Goal: Task Accomplishment & Management: Manage account settings

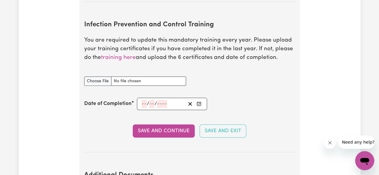
scroll to position [892, 0]
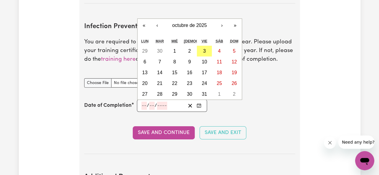
click at [142, 102] on input "number" at bounding box center [143, 106] width 5 height 8
click at [176, 46] on button "1" at bounding box center [174, 51] width 15 height 11
type input "[DATE]"
type input "1"
type input "10"
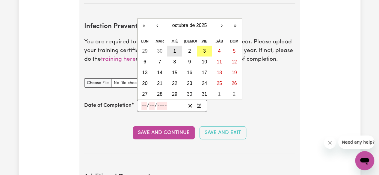
type input "2025"
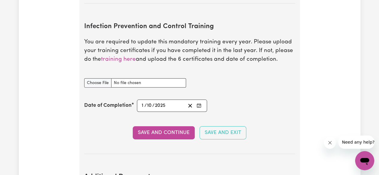
click at [143, 137] on section "Infection Prevention and Control Training You are required to update this manda…" at bounding box center [189, 83] width 211 height 141
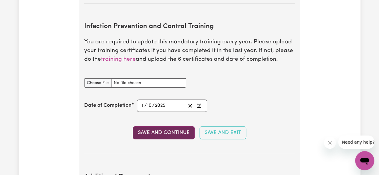
click at [152, 129] on button "Save and Continue" at bounding box center [164, 132] width 62 height 13
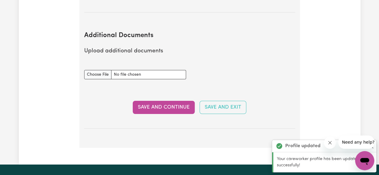
scroll to position [1034, 0]
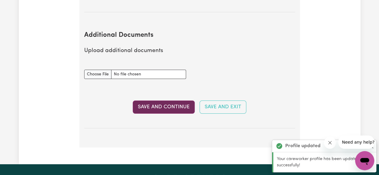
click at [169, 107] on button "Save and Continue" at bounding box center [164, 107] width 62 height 13
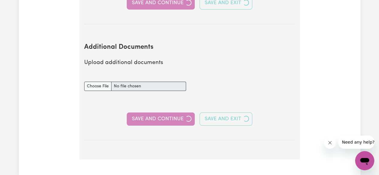
scroll to position [1046, 0]
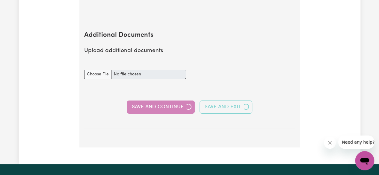
select select "Certificate III (Individual Support)"
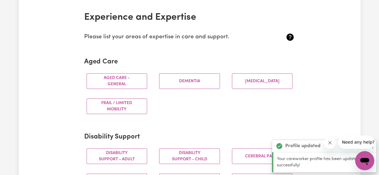
scroll to position [137, 0]
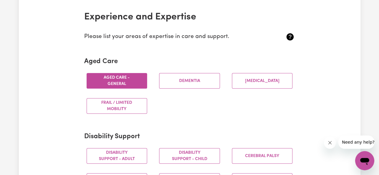
click at [117, 81] on button "Aged care - General" at bounding box center [117, 81] width 61 height 16
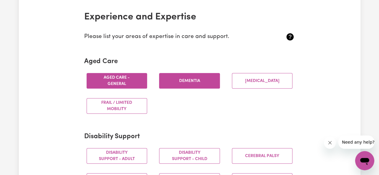
click at [182, 85] on button "Dementia" at bounding box center [189, 81] width 61 height 16
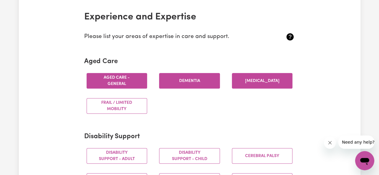
click at [251, 79] on button "[MEDICAL_DATA]" at bounding box center [262, 81] width 61 height 16
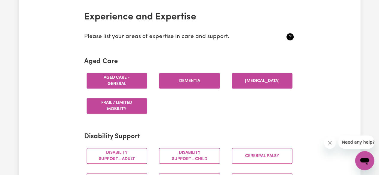
click at [132, 109] on button "Frail / limited mobility" at bounding box center [117, 106] width 61 height 16
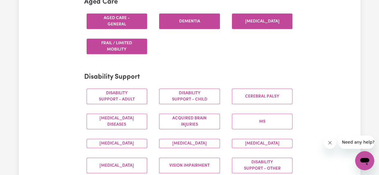
scroll to position [197, 0]
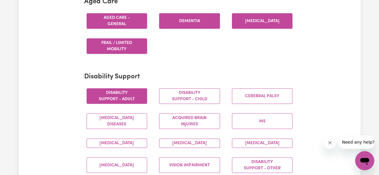
click at [101, 99] on button "Disability support - Adult" at bounding box center [117, 96] width 61 height 16
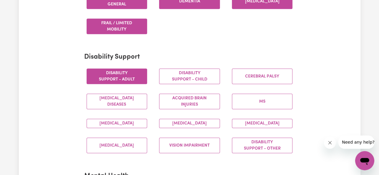
scroll to position [220, 0]
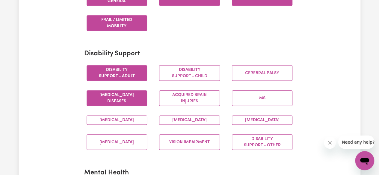
click at [116, 99] on button "[MEDICAL_DATA] Diseases" at bounding box center [117, 98] width 61 height 16
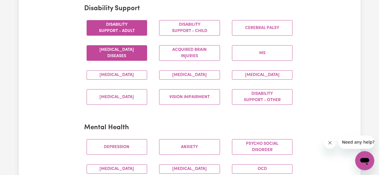
scroll to position [266, 0]
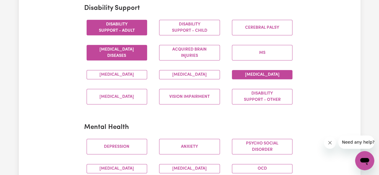
click at [237, 76] on button "[MEDICAL_DATA]" at bounding box center [262, 74] width 61 height 9
click at [183, 79] on button "[MEDICAL_DATA]" at bounding box center [189, 74] width 61 height 9
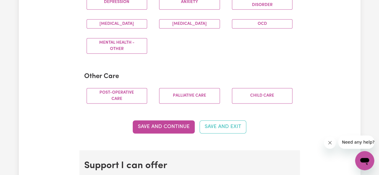
scroll to position [406, 0]
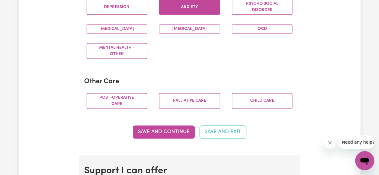
click at [179, 15] on button "Anxiety" at bounding box center [189, 7] width 61 height 16
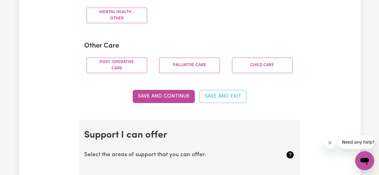
scroll to position [442, 0]
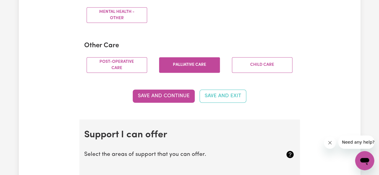
click at [180, 64] on button "Palliative care" at bounding box center [189, 65] width 61 height 16
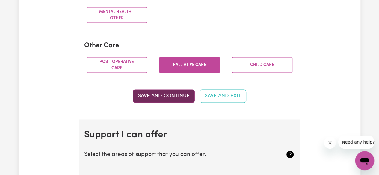
click at [182, 103] on button "Save and Continue" at bounding box center [164, 96] width 62 height 13
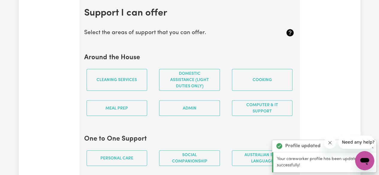
scroll to position [565, 0]
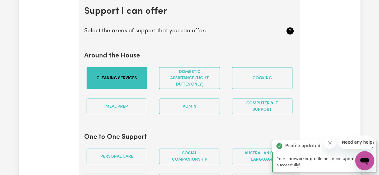
click at [141, 82] on button "Cleaning services" at bounding box center [117, 78] width 61 height 22
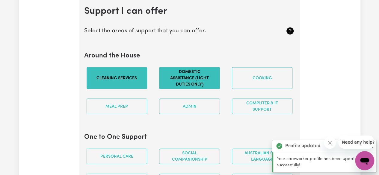
click at [191, 84] on button "Domestic assistance (light duties only)" at bounding box center [189, 78] width 61 height 22
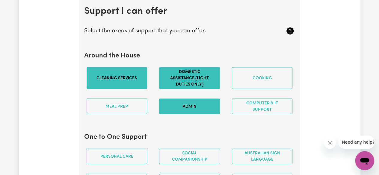
click at [193, 114] on button "Admin" at bounding box center [189, 107] width 61 height 16
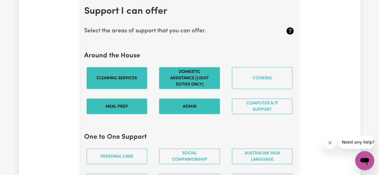
click at [127, 111] on button "Meal prep" at bounding box center [117, 107] width 61 height 16
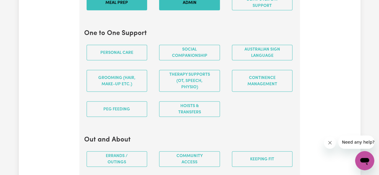
scroll to position [674, 0]
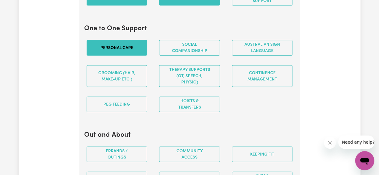
click at [126, 50] on button "Personal care" at bounding box center [117, 48] width 61 height 16
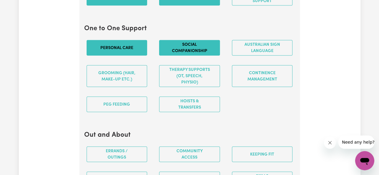
click at [173, 52] on button "Social companionship" at bounding box center [189, 48] width 61 height 16
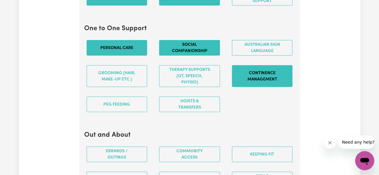
click at [235, 78] on button "Continence management" at bounding box center [262, 76] width 61 height 22
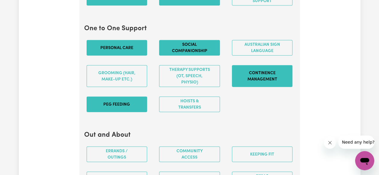
click at [113, 106] on button "PEG feeding" at bounding box center [117, 105] width 61 height 16
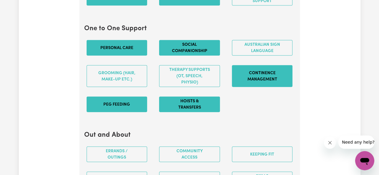
click at [175, 104] on button "Hoists & transfers" at bounding box center [189, 105] width 61 height 16
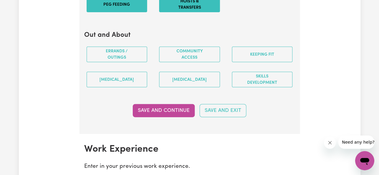
scroll to position [774, 0]
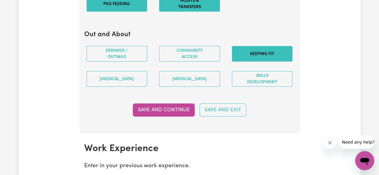
click at [277, 51] on button "Keeping fit" at bounding box center [262, 54] width 61 height 16
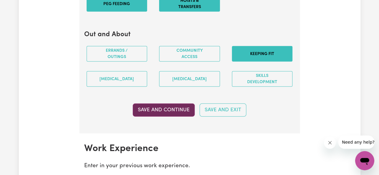
click at [178, 109] on button "Save and Continue" at bounding box center [164, 110] width 62 height 13
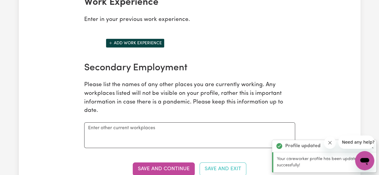
scroll to position [919, 0]
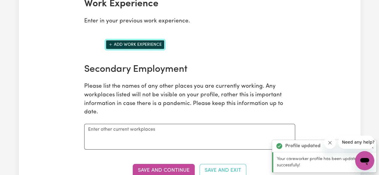
click at [152, 45] on button "Add work experience" at bounding box center [135, 44] width 59 height 9
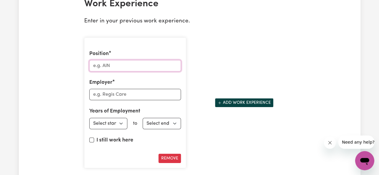
click at [149, 67] on input "Position" at bounding box center [135, 65] width 92 height 11
click at [141, 97] on input "Employer" at bounding box center [135, 94] width 92 height 11
type input "a"
type input "Around the Clock Care"
click at [143, 74] on div "Position Employer Around the Clock Care Years of Employment Employed from Selec…" at bounding box center [135, 103] width 102 height 131
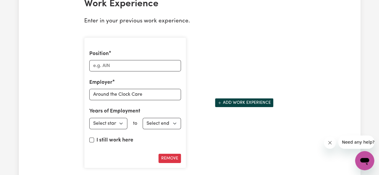
click at [146, 61] on div "Position" at bounding box center [135, 61] width 92 height 22
click at [146, 67] on input "Position" at bounding box center [135, 65] width 92 height 11
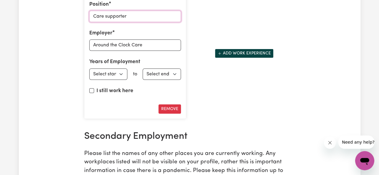
scroll to position [971, 0]
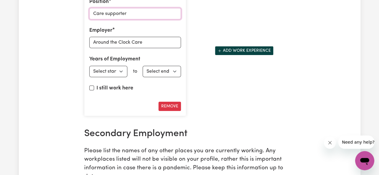
type input "Care supporter"
click at [117, 77] on select "Select start year [DATE] 1952 1953 1954 1955 1956 1957 1958 1959 1960 1961 1962…" at bounding box center [108, 71] width 38 height 11
select select "2025"
click at [89, 67] on select "Select start year [DATE] 1952 1953 1954 1955 1956 1957 1958 1959 1960 1961 1962…" at bounding box center [108, 71] width 38 height 11
click at [146, 71] on select "Select end year [DATE] 1952 1953 1954 1955 1956 1957 1958 1959 1960 1961 1962 1…" at bounding box center [162, 71] width 38 height 11
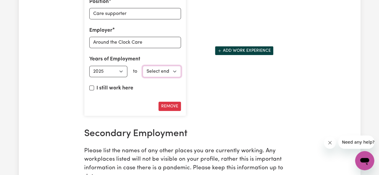
select select "2025"
click at [143, 67] on select "Select end year [DATE] 1952 1953 1954 1955 1956 1957 1958 1959 1960 1961 1962 1…" at bounding box center [162, 71] width 38 height 11
click at [120, 87] on label "I still work here" at bounding box center [114, 88] width 37 height 8
click at [94, 87] on input "I still work here" at bounding box center [91, 88] width 5 height 5
checkbox input "true"
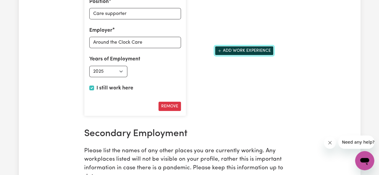
click at [236, 49] on button "Add work experience" at bounding box center [244, 50] width 59 height 9
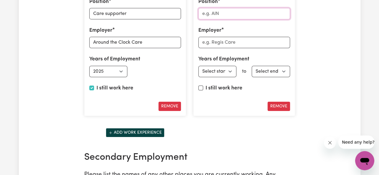
click at [249, 13] on input "Position" at bounding box center [244, 13] width 92 height 11
type input "Doctor"
click at [246, 47] on input "Employer" at bounding box center [244, 42] width 92 height 11
type input "[GEOGRAPHIC_DATA]"
click at [222, 77] on select "Select start year [DATE] 1952 1953 1954 1955 1956 1957 1958 1959 1960 1961 1962…" at bounding box center [217, 71] width 38 height 11
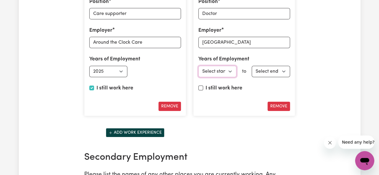
select select "2020"
click at [198, 67] on select "Select start year [DATE] 1952 1953 1954 1955 1956 1957 1958 1959 1960 1961 1962…" at bounding box center [217, 71] width 38 height 11
click at [270, 73] on select "Select end year [DATE] 1952 1953 1954 1955 1956 1957 1958 1959 1960 1961 1962 1…" at bounding box center [271, 71] width 38 height 11
select select "2024"
click at [252, 67] on select "Select end year [DATE] 1952 1953 1954 1955 1956 1957 1958 1959 1960 1961 1962 1…" at bounding box center [271, 71] width 38 height 11
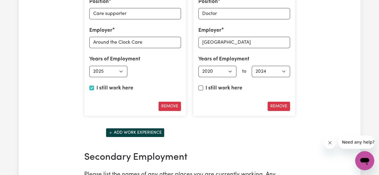
click at [217, 90] on label "I still work here" at bounding box center [223, 88] width 37 height 8
click at [203, 90] on input "I still work here" at bounding box center [200, 88] width 5 height 5
click at [217, 90] on label "I still work here" at bounding box center [223, 88] width 37 height 8
click at [203, 90] on input "I still work here" at bounding box center [200, 88] width 5 height 5
checkbox input "false"
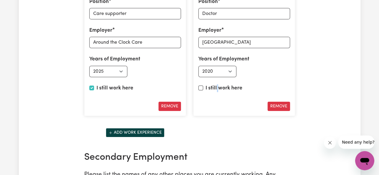
select select "2024"
click at [285, 105] on button "Remove" at bounding box center [278, 106] width 22 height 9
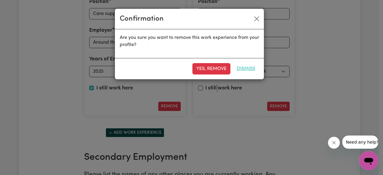
click at [241, 70] on button "Dismiss" at bounding box center [246, 68] width 26 height 11
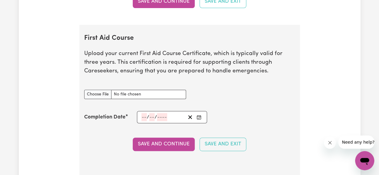
scroll to position [1238, 0]
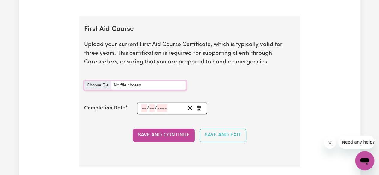
click at [102, 90] on input "First Aid Course document" at bounding box center [135, 85] width 102 height 9
type input "C:\fakepath\FIRST AIDS certificate.pdf"
drag, startPoint x: 137, startPoint y: 109, endPoint x: 148, endPoint y: 110, distance: 10.6
click at [148, 110] on div "/ /" at bounding box center [172, 108] width 70 height 12
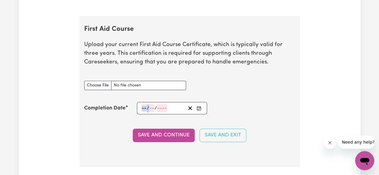
click at [148, 110] on span "/" at bounding box center [148, 108] width 2 height 5
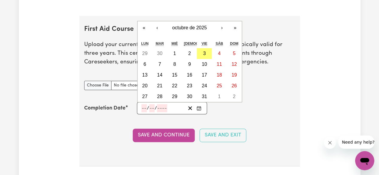
click at [144, 110] on input "number" at bounding box center [143, 108] width 5 height 8
type input "08"
type input "02"
type input "202"
type input "[DATE]"
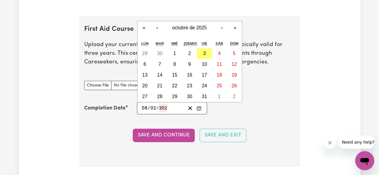
type input "8"
type input "2"
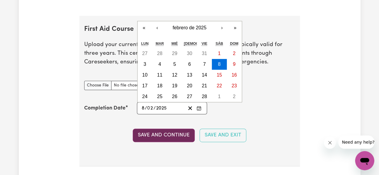
type input "2025"
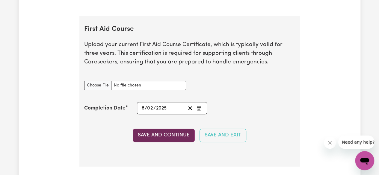
click at [162, 135] on button "Save and Continue" at bounding box center [164, 135] width 62 height 13
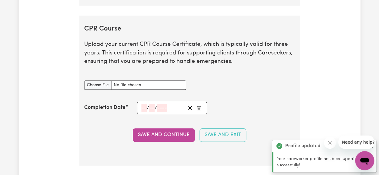
scroll to position [1433, 0]
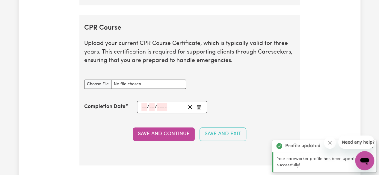
click at [143, 103] on div "/ /" at bounding box center [172, 107] width 70 height 12
click at [144, 106] on input "number" at bounding box center [143, 107] width 5 height 8
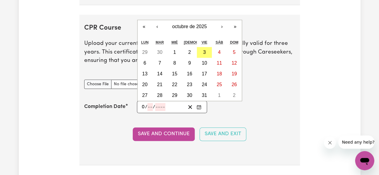
type input "08"
type input "02"
type input "202"
type input "[DATE]"
type input "8"
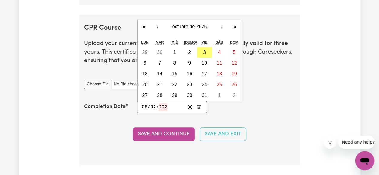
type input "2"
type input "2025"
click at [121, 88] on input "CPR Course document" at bounding box center [135, 84] width 102 height 9
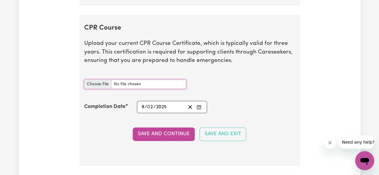
click at [163, 84] on input "CPR Course document" at bounding box center [135, 84] width 102 height 9
type input "C:\fakepath\CPR certificate.pdf"
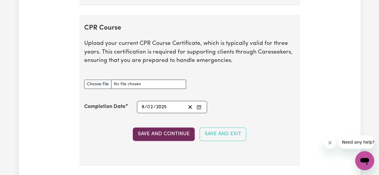
click at [158, 131] on button "Save and Continue" at bounding box center [164, 134] width 62 height 13
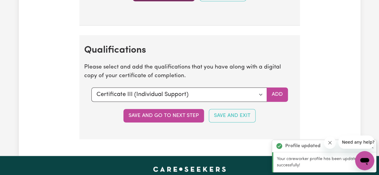
scroll to position [1608, 0]
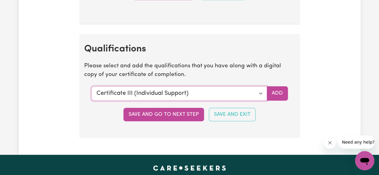
click at [154, 93] on select "Select a qualification to add... Certificate III (Individual Support) Certifica…" at bounding box center [178, 93] width 175 height 14
click at [91, 86] on select "Select a qualification to add... Certificate III (Individual Support) Certifica…" at bounding box center [178, 93] width 175 height 14
click at [193, 97] on select "Select a qualification to add... Certificate III (Individual Support) Certifica…" at bounding box center [178, 93] width 175 height 14
select select "Assist clients with medication [HLTHPS006]"
click at [91, 86] on select "Select a qualification to add... Certificate III (Individual Support) Certifica…" at bounding box center [178, 93] width 175 height 14
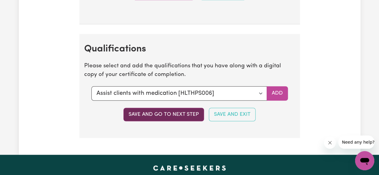
click at [164, 110] on button "Save and go to next step" at bounding box center [163, 114] width 81 height 13
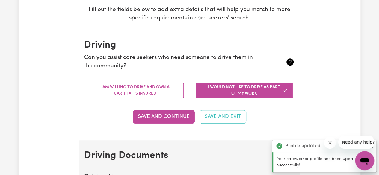
scroll to position [110, 0]
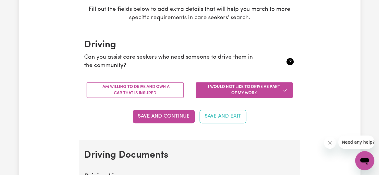
click at [159, 124] on section "Driving Can you assist care seekers who need someone to drive them in the commu…" at bounding box center [189, 85] width 220 height 110
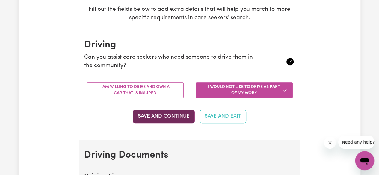
click at [161, 116] on button "Save and Continue" at bounding box center [164, 116] width 62 height 13
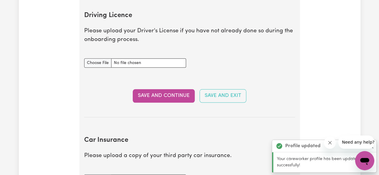
scroll to position [273, 0]
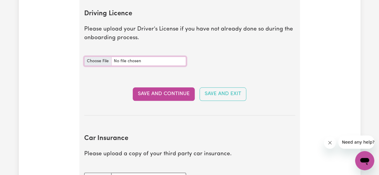
click at [121, 57] on input "Driving Licence document" at bounding box center [135, 61] width 102 height 9
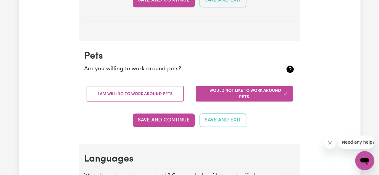
scroll to position [484, 0]
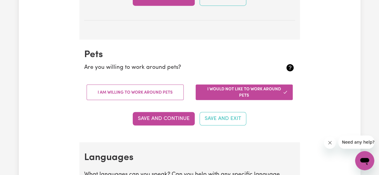
click at [118, 101] on div "I am willing to work around pets" at bounding box center [135, 92] width 109 height 25
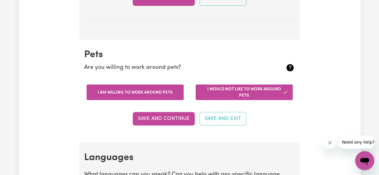
click at [123, 93] on button "I am willing to work around pets" at bounding box center [135, 92] width 97 height 16
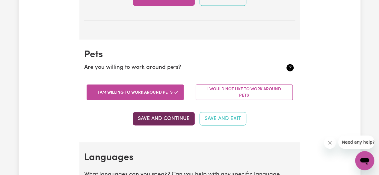
click at [164, 123] on button "Save and Continue" at bounding box center [164, 118] width 62 height 13
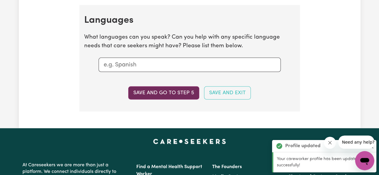
scroll to position [625, 0]
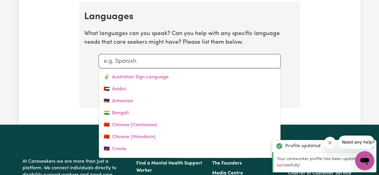
click at [159, 60] on input "text" at bounding box center [190, 61] width 172 height 9
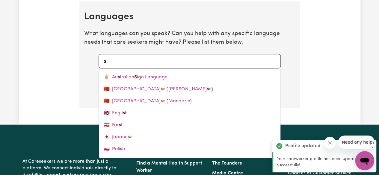
type input "sp"
type input "spanish"
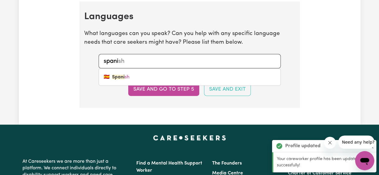
type input "spanic"
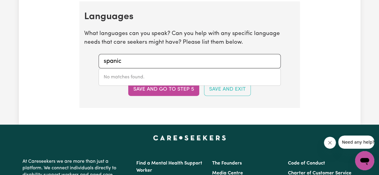
type input "spani"
type input "spanish"
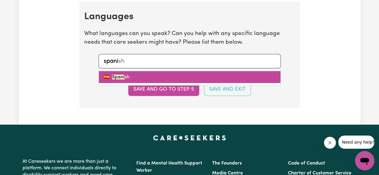
click at [119, 81] on link "🇪🇸 Spani sh" at bounding box center [189, 77] width 181 height 12
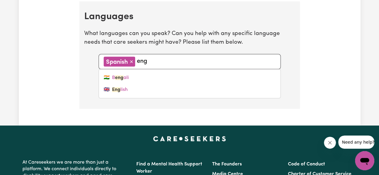
type input "engl"
type input "english"
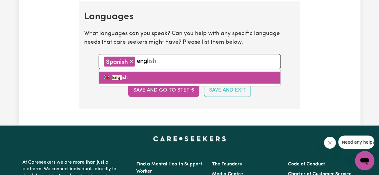
click at [121, 75] on link "🇬🇧 Engl ish" at bounding box center [189, 78] width 181 height 12
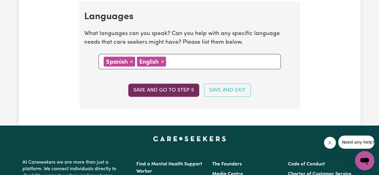
click at [165, 87] on button "Save and go to step 5" at bounding box center [163, 90] width 71 height 13
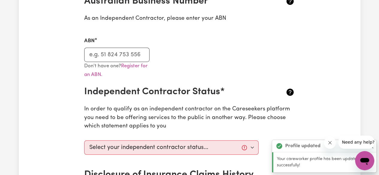
scroll to position [154, 0]
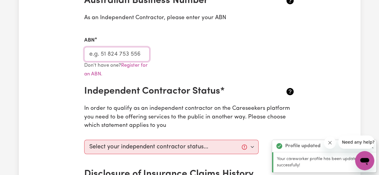
click at [126, 57] on input "ABN" at bounding box center [117, 54] width 66 height 14
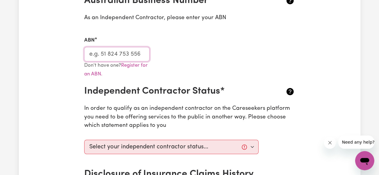
click at [100, 61] on input "ABN" at bounding box center [117, 54] width 66 height 14
paste input "46817175087"
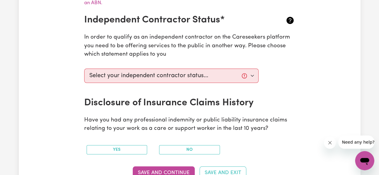
scroll to position [226, 0]
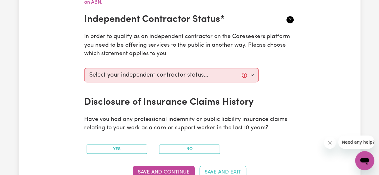
type input "46817175087"
click at [156, 78] on select "Select your independent contractor status... I am providing services through an…" at bounding box center [171, 75] width 175 height 14
select select "I am providing services privately on my own"
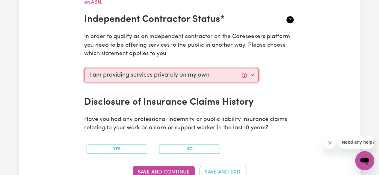
click at [84, 68] on select "Select your independent contractor status... I am providing services through an…" at bounding box center [171, 75] width 175 height 14
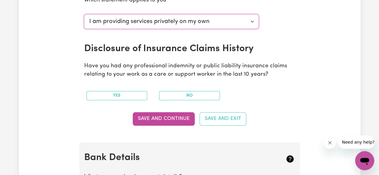
scroll to position [280, 0]
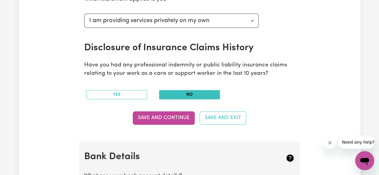
click at [170, 97] on button "No" at bounding box center [189, 94] width 61 height 9
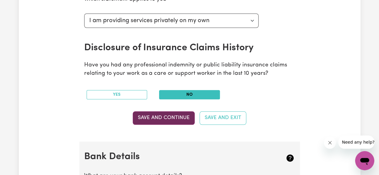
click at [169, 119] on button "Save and Continue" at bounding box center [164, 117] width 62 height 13
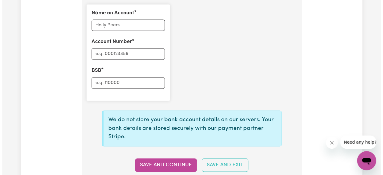
scroll to position [475, 0]
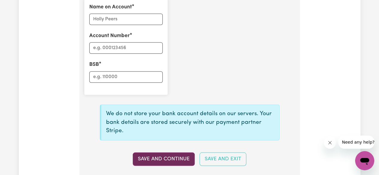
click at [169, 163] on button "Save and Continue" at bounding box center [164, 158] width 62 height 13
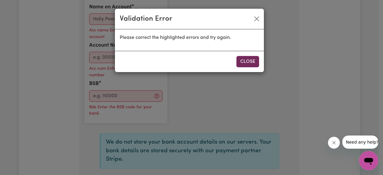
click at [244, 58] on button "Close" at bounding box center [248, 61] width 23 height 11
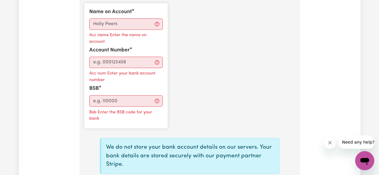
scroll to position [469, 0]
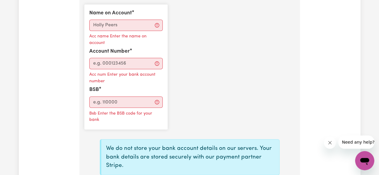
click at [119, 18] on div "Name on Account Acc name Enter the name on account" at bounding box center [125, 24] width 73 height 31
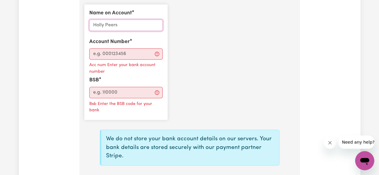
click at [120, 23] on input "Name on Account" at bounding box center [125, 24] width 73 height 11
type input "[PERSON_NAME]"
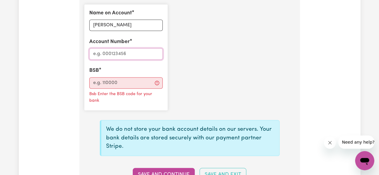
click at [112, 49] on input "Account Number" at bounding box center [125, 53] width 73 height 11
type input "13594514"
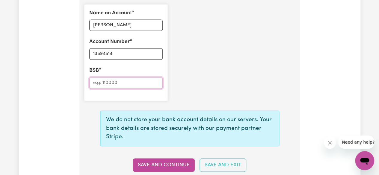
click at [127, 81] on input "BSB" at bounding box center [125, 82] width 73 height 11
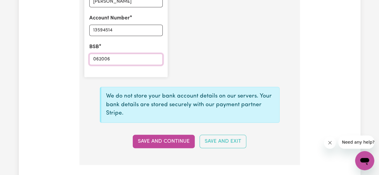
scroll to position [493, 0]
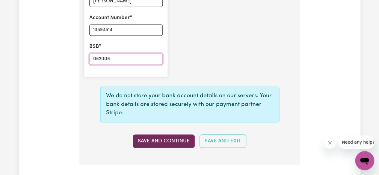
type input "062006"
click at [161, 138] on button "Save and Continue" at bounding box center [164, 140] width 62 height 13
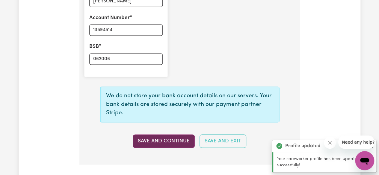
type input "****4514"
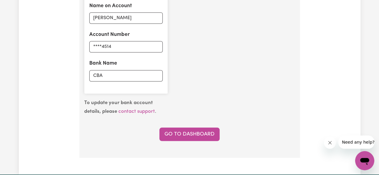
scroll to position [477, 0]
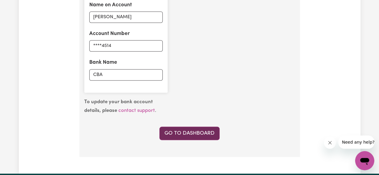
click at [175, 127] on link "Go to Dashboard" at bounding box center [189, 133] width 60 height 13
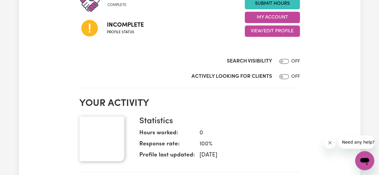
scroll to position [175, 0]
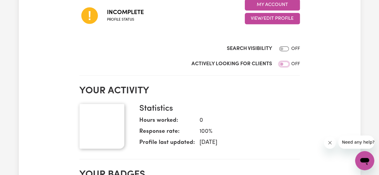
click at [282, 63] on input "Actively Looking for Clients" at bounding box center [284, 64] width 10 height 5
checkbox input "true"
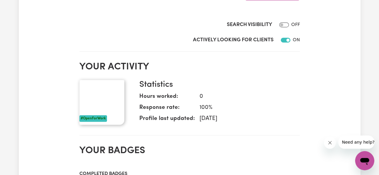
scroll to position [196, 0]
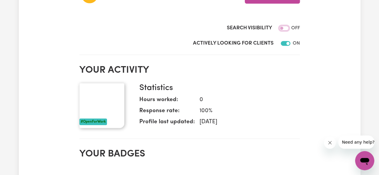
click at [279, 27] on input "Search Visibility" at bounding box center [284, 28] width 10 height 5
checkbox input "false"
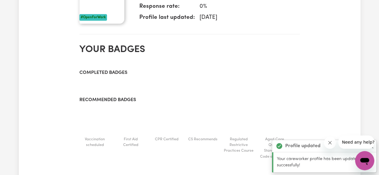
scroll to position [332, 0]
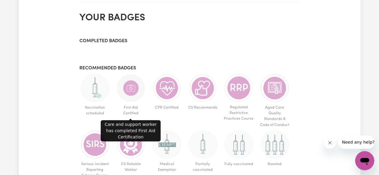
click at [130, 79] on img at bounding box center [130, 88] width 29 height 29
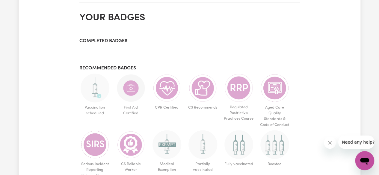
click at [130, 100] on img at bounding box center [130, 88] width 29 height 29
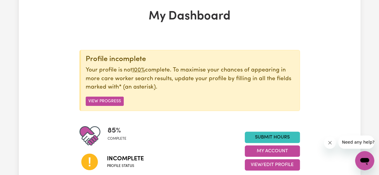
scroll to position [25, 0]
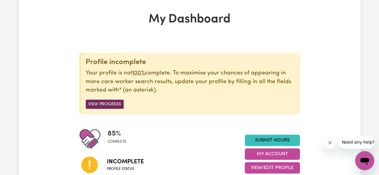
click at [90, 100] on button "View Progress" at bounding box center [105, 104] width 38 height 9
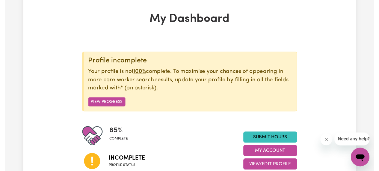
scroll to position [0, 0]
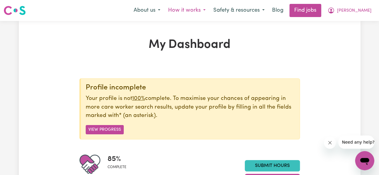
click at [209, 8] on button "How it works" at bounding box center [186, 10] width 45 height 13
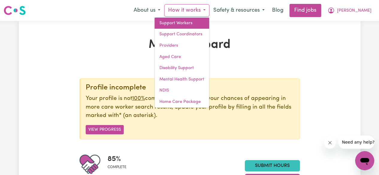
click at [209, 24] on link "Support Workers" at bounding box center [181, 23] width 54 height 11
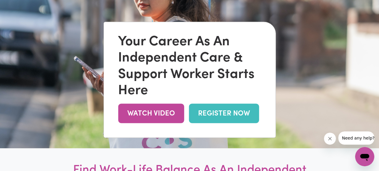
scroll to position [46, 0]
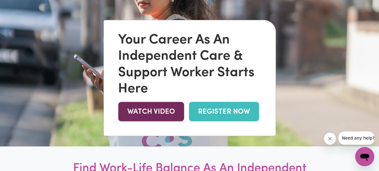
click at [137, 113] on link "WATCH VIDEO" at bounding box center [151, 111] width 66 height 19
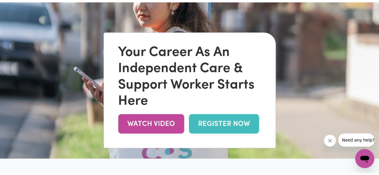
scroll to position [0, 0]
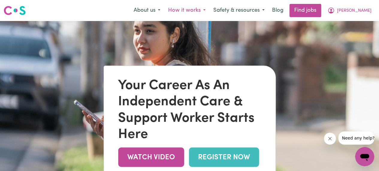
click at [209, 11] on button "How it works" at bounding box center [186, 10] width 45 height 13
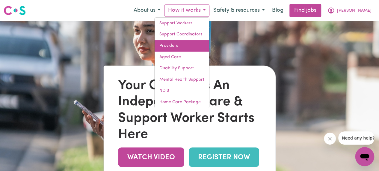
click at [193, 49] on link "Providers" at bounding box center [181, 45] width 54 height 11
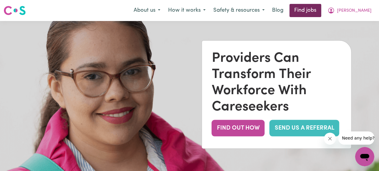
click at [321, 14] on link "Find jobs" at bounding box center [305, 10] width 32 height 13
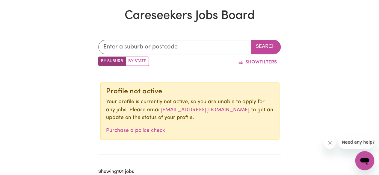
scroll to position [125, 0]
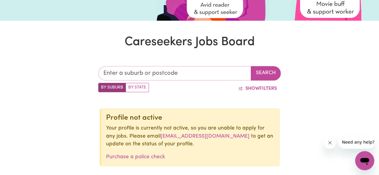
click at [201, 71] on input "text" at bounding box center [174, 73] width 153 height 14
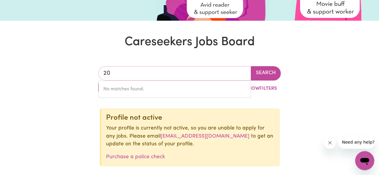
type input "2"
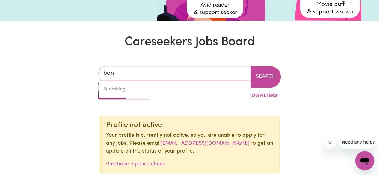
type input "bond"
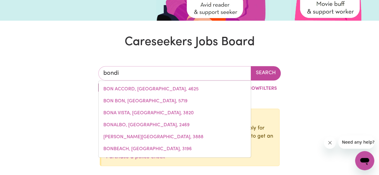
type input "bondi"
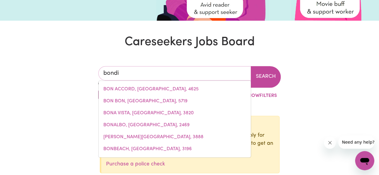
type input "[GEOGRAPHIC_DATA], [GEOGRAPHIC_DATA], 2026"
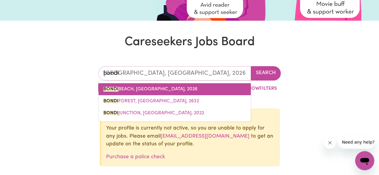
click at [127, 93] on link "[GEOGRAPHIC_DATA], [GEOGRAPHIC_DATA], 2026" at bounding box center [175, 89] width 152 height 12
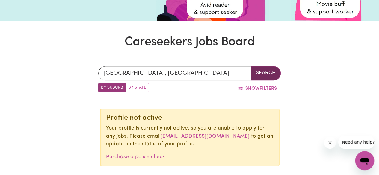
click at [269, 75] on button "Search" at bounding box center [266, 73] width 30 height 14
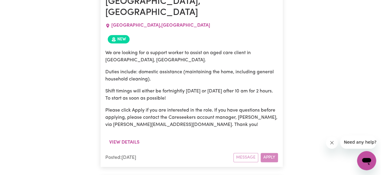
scroll to position [358, 0]
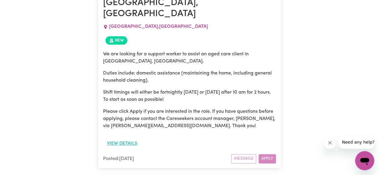
click at [131, 138] on button "View details" at bounding box center [122, 143] width 38 height 11
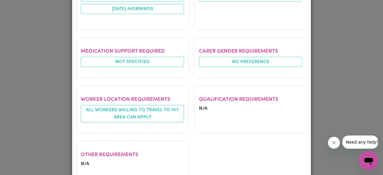
scroll to position [366, 0]
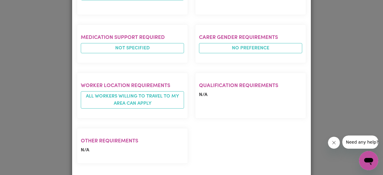
click at [35, 114] on div "Job Details Support Worker Needed In [GEOGRAPHIC_DATA], [GEOGRAPHIC_DATA] [GEOG…" at bounding box center [191, 87] width 383 height 175
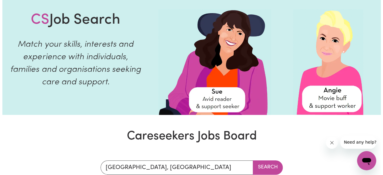
scroll to position [0, 0]
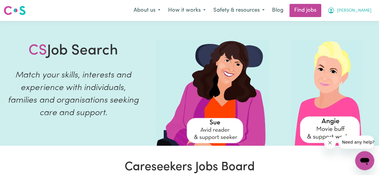
click at [359, 9] on button "[PERSON_NAME]" at bounding box center [349, 10] width 52 height 13
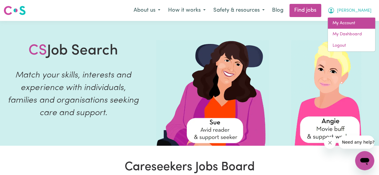
click at [355, 21] on link "My Account" at bounding box center [351, 23] width 47 height 11
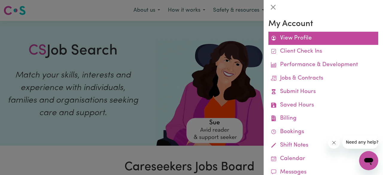
click at [327, 36] on link "View Profile" at bounding box center [324, 38] width 110 height 13
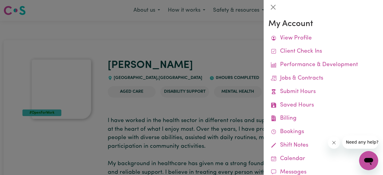
click at [189, 105] on div at bounding box center [191, 87] width 383 height 175
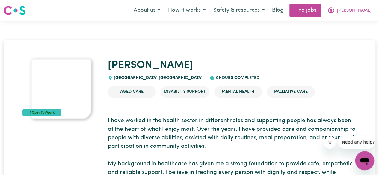
click at [59, 81] on img at bounding box center [61, 89] width 60 height 60
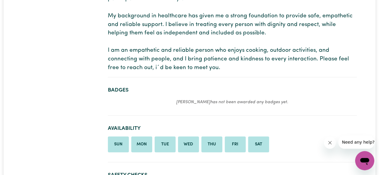
scroll to position [148, 0]
